Goal: Transaction & Acquisition: Purchase product/service

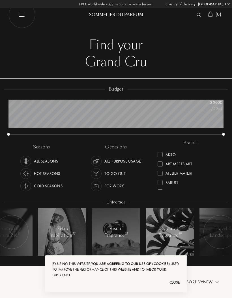
select select "DE"
click at [196, 13] on img at bounding box center [198, 15] width 4 height 4
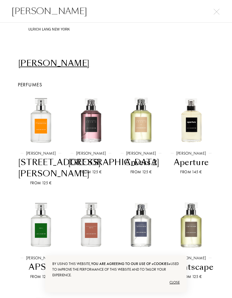
scroll to position [43, 0]
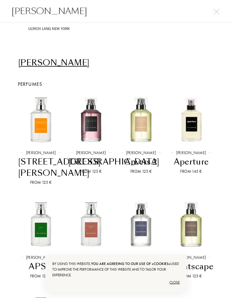
type input "Ulrich"
click at [42, 63] on div "[PERSON_NAME]" at bounding box center [49, 62] width 62 height 11
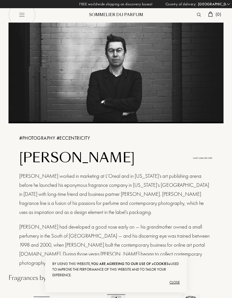
select select "DE"
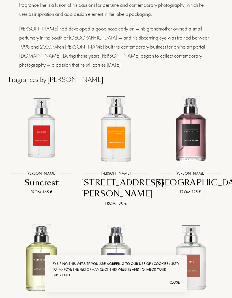
scroll to position [198, 0]
click at [35, 142] on img at bounding box center [41, 128] width 74 height 74
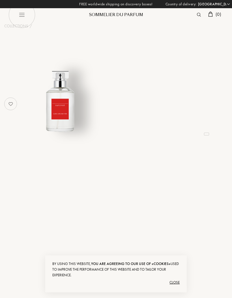
select select "DE"
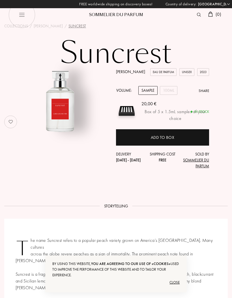
scroll to position [6, 0]
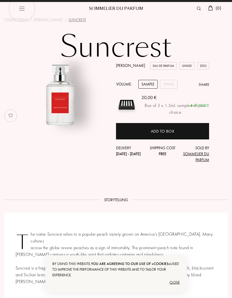
click at [166, 77] on div "Ulrich Lang Eau de Parfum Unisex 2023 Volume: Sample 100mL Share 20,00 € Box of…" at bounding box center [162, 113] width 93 height 100
click at [167, 80] on div "100mL" at bounding box center [169, 84] width 18 height 9
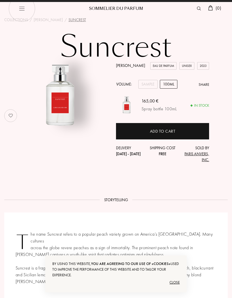
click at [146, 85] on div "Sample" at bounding box center [147, 84] width 19 height 9
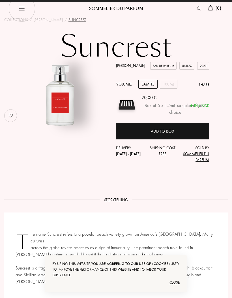
click at [138, 133] on div "Add to box" at bounding box center [162, 131] width 93 height 16
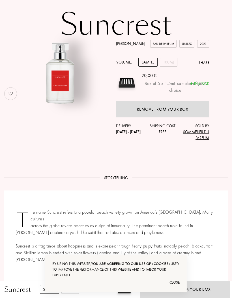
scroll to position [0, 0]
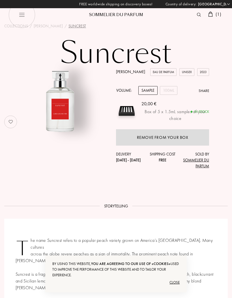
click at [127, 71] on link "[PERSON_NAME]" at bounding box center [130, 71] width 29 height 5
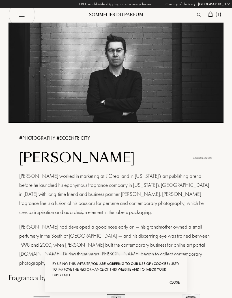
select select "DE"
click at [127, 72] on img at bounding box center [115, 72] width 215 height 99
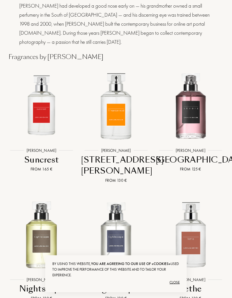
scroll to position [221, 0]
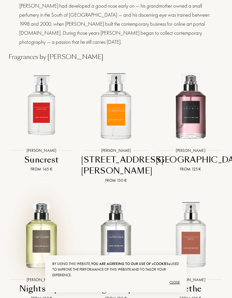
click at [46, 233] on img at bounding box center [41, 234] width 74 height 74
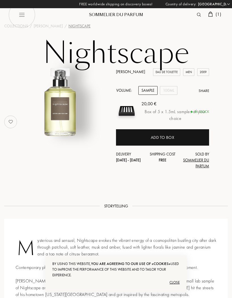
select select "DE"
click at [154, 137] on div "Add to box" at bounding box center [163, 138] width 24 height 7
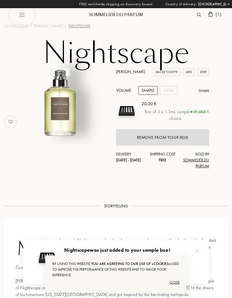
click at [126, 70] on link "[PERSON_NAME]" at bounding box center [130, 71] width 29 height 5
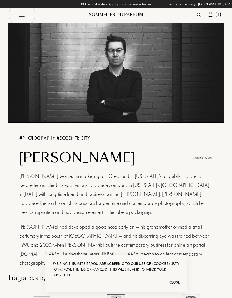
select select "DE"
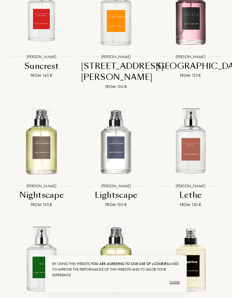
scroll to position [315, 0]
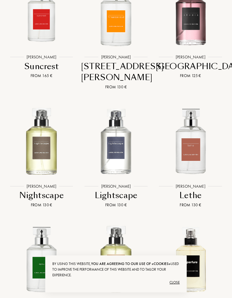
click at [42, 19] on img at bounding box center [41, 11] width 74 height 74
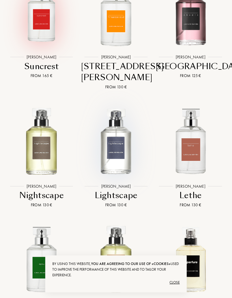
click at [115, 140] on img at bounding box center [116, 140] width 74 height 74
click at [187, 135] on img at bounding box center [190, 140] width 74 height 74
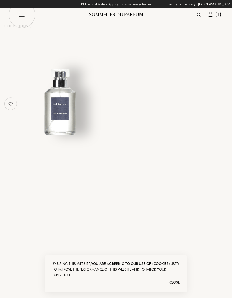
select select "DE"
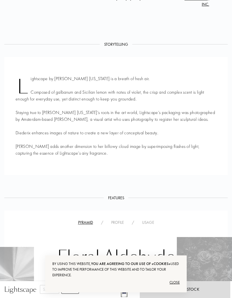
scroll to position [153, 0]
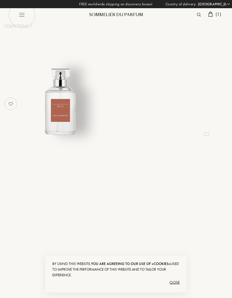
select select "DE"
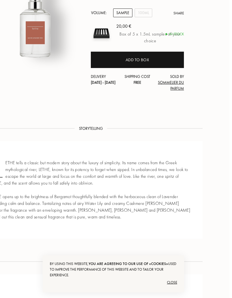
scroll to position [0, 23]
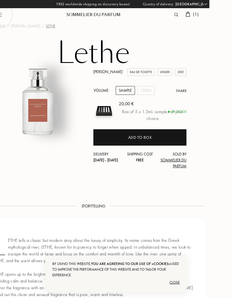
click at [123, 135] on div "Add to box" at bounding box center [139, 137] width 93 height 16
